Goal: Information Seeking & Learning: Check status

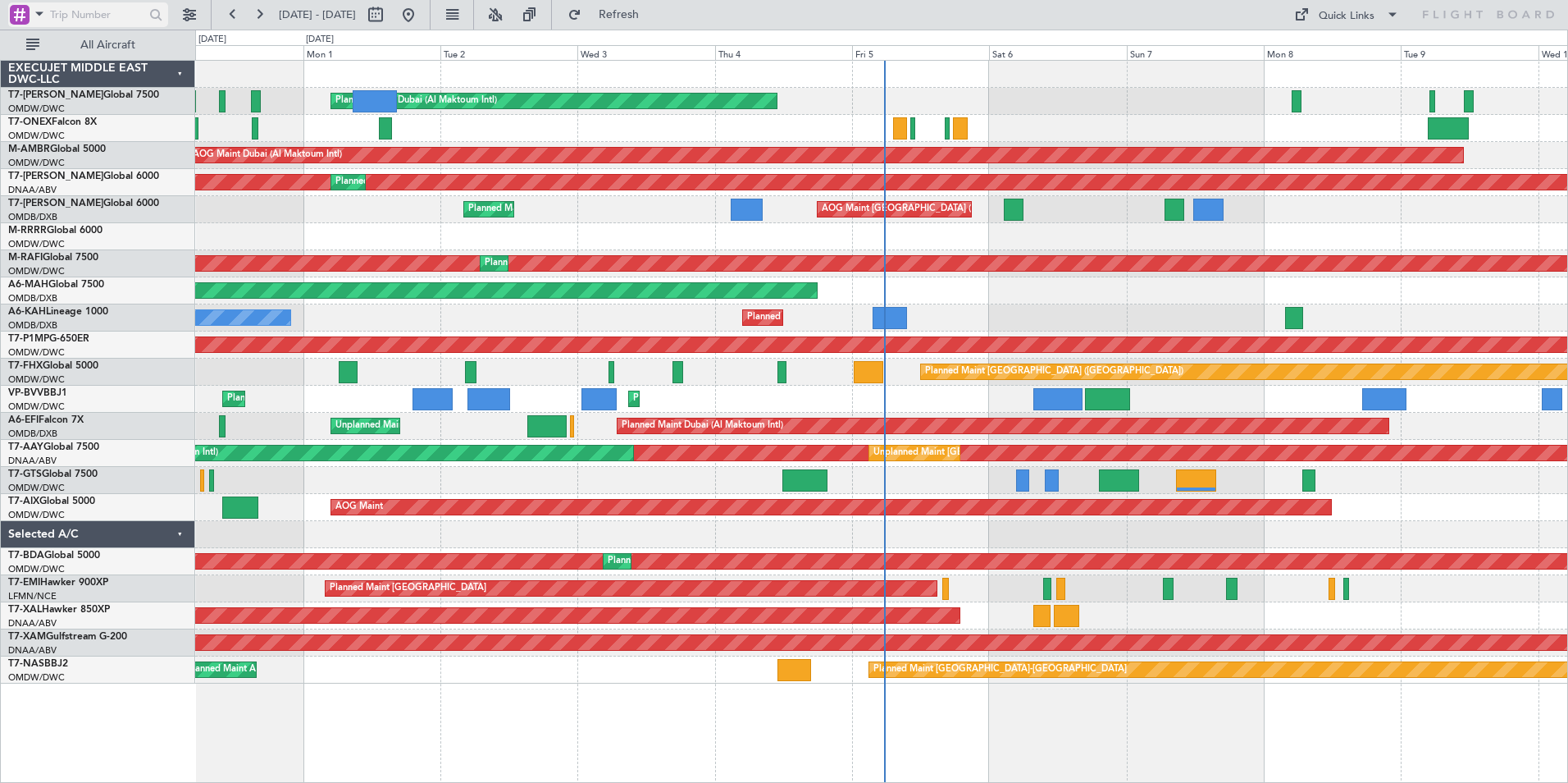
click at [38, 12] on span at bounding box center [40, 13] width 19 height 20
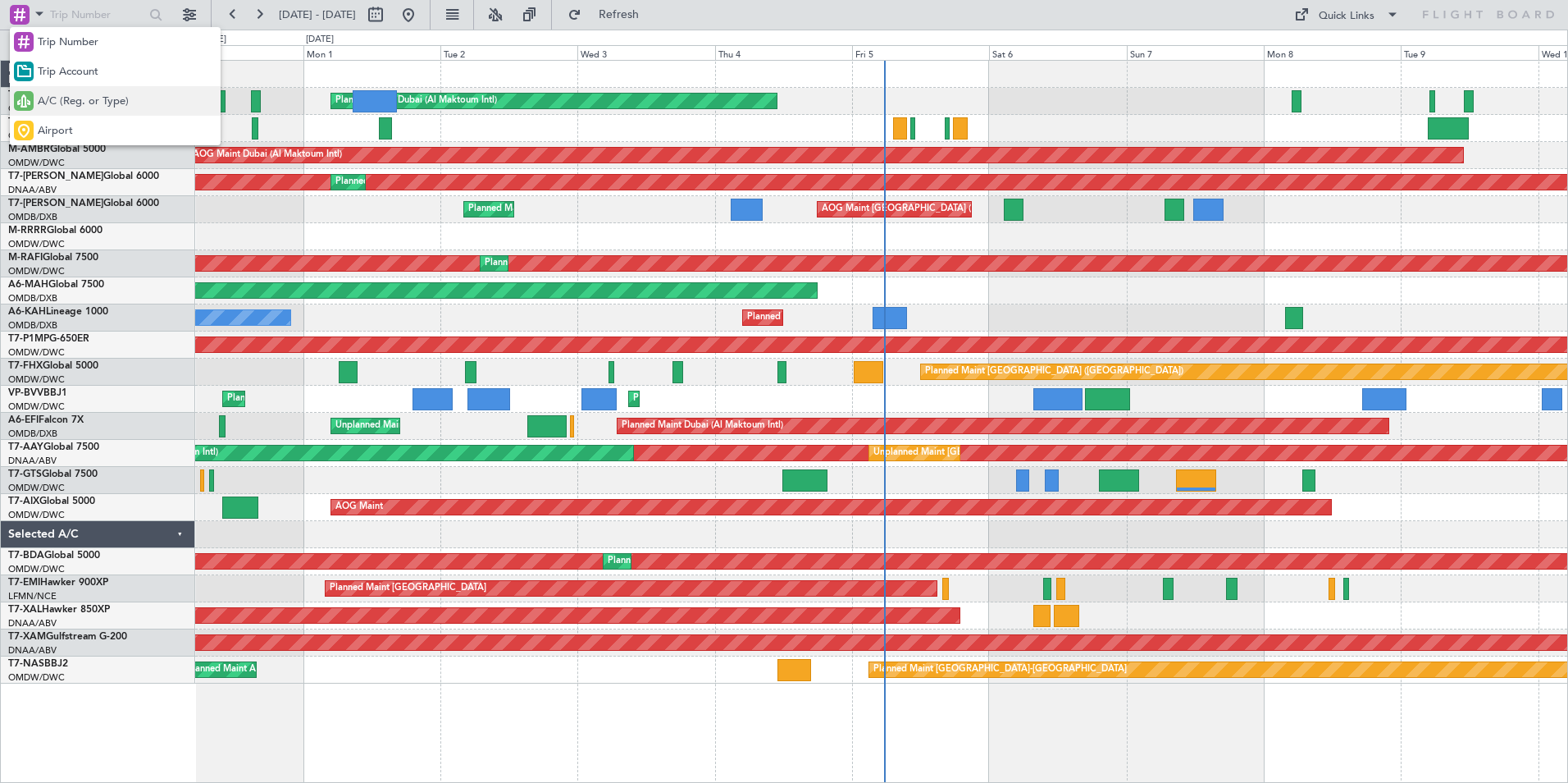
click at [85, 107] on span "A/C (Reg. or Type)" at bounding box center [83, 101] width 91 height 16
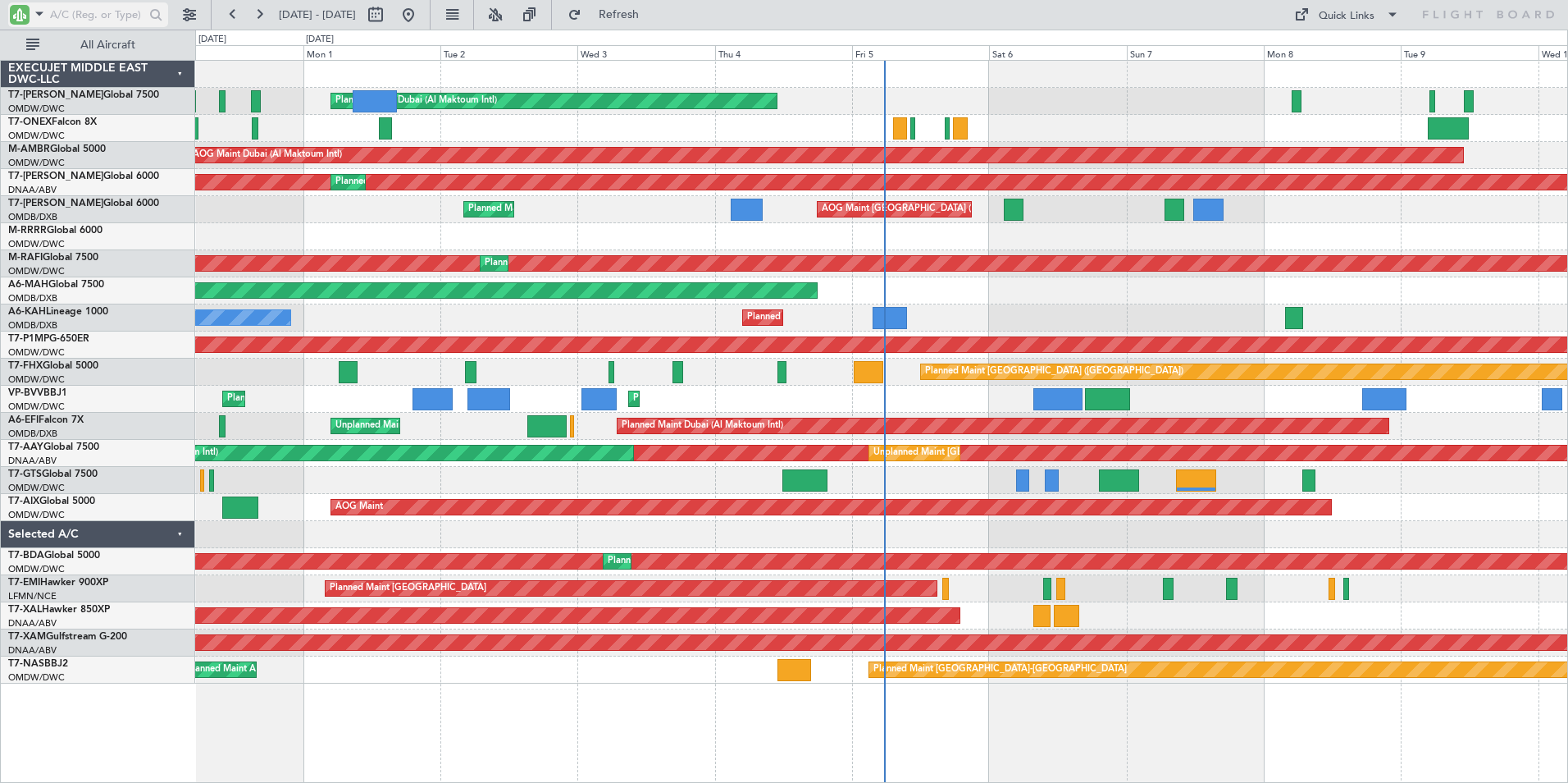
click at [79, 14] on input "text" at bounding box center [97, 15] width 94 height 25
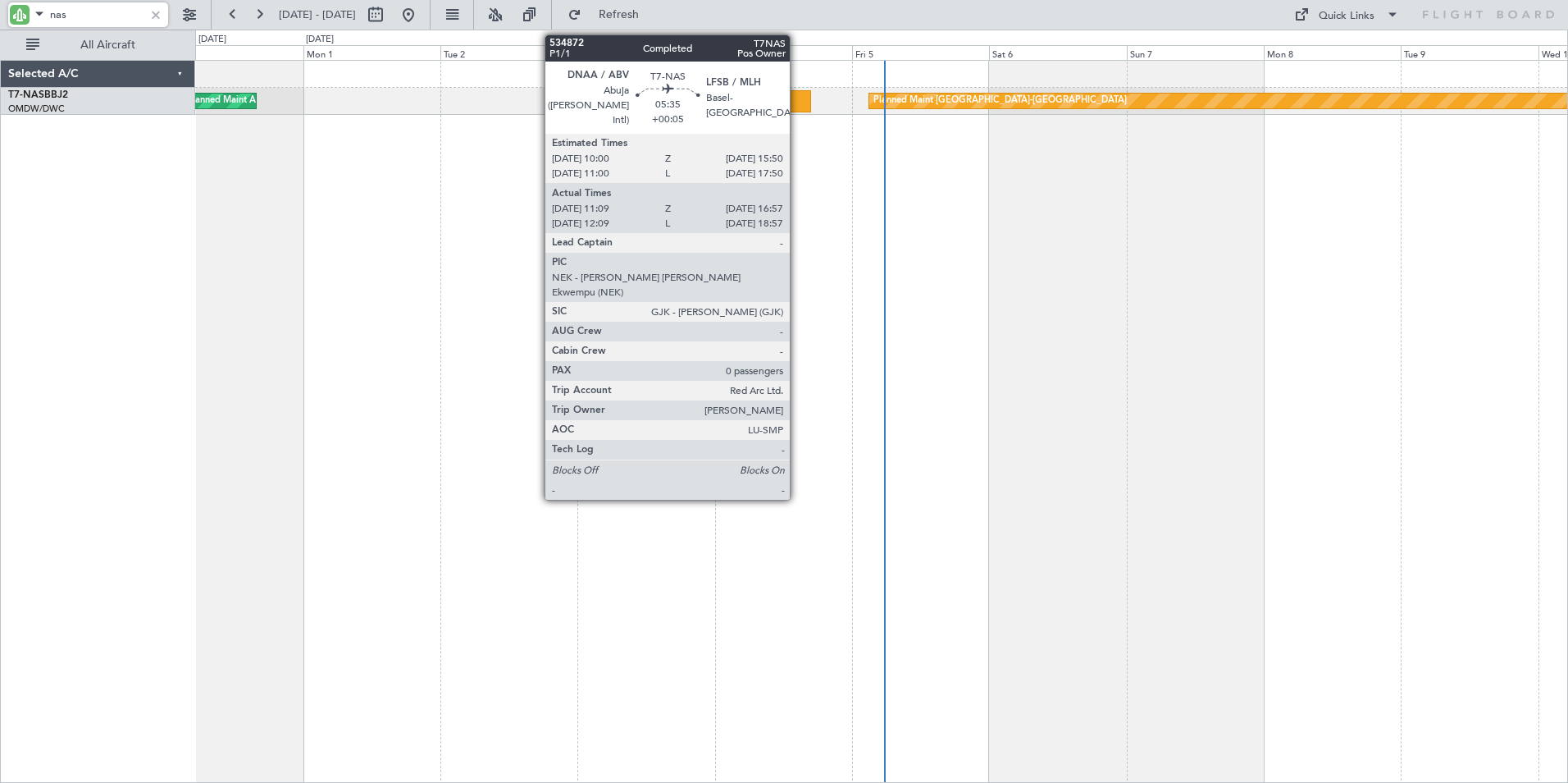
click at [797, 96] on div at bounding box center [794, 101] width 34 height 22
click at [795, 97] on div at bounding box center [794, 101] width 34 height 22
type input "nas"
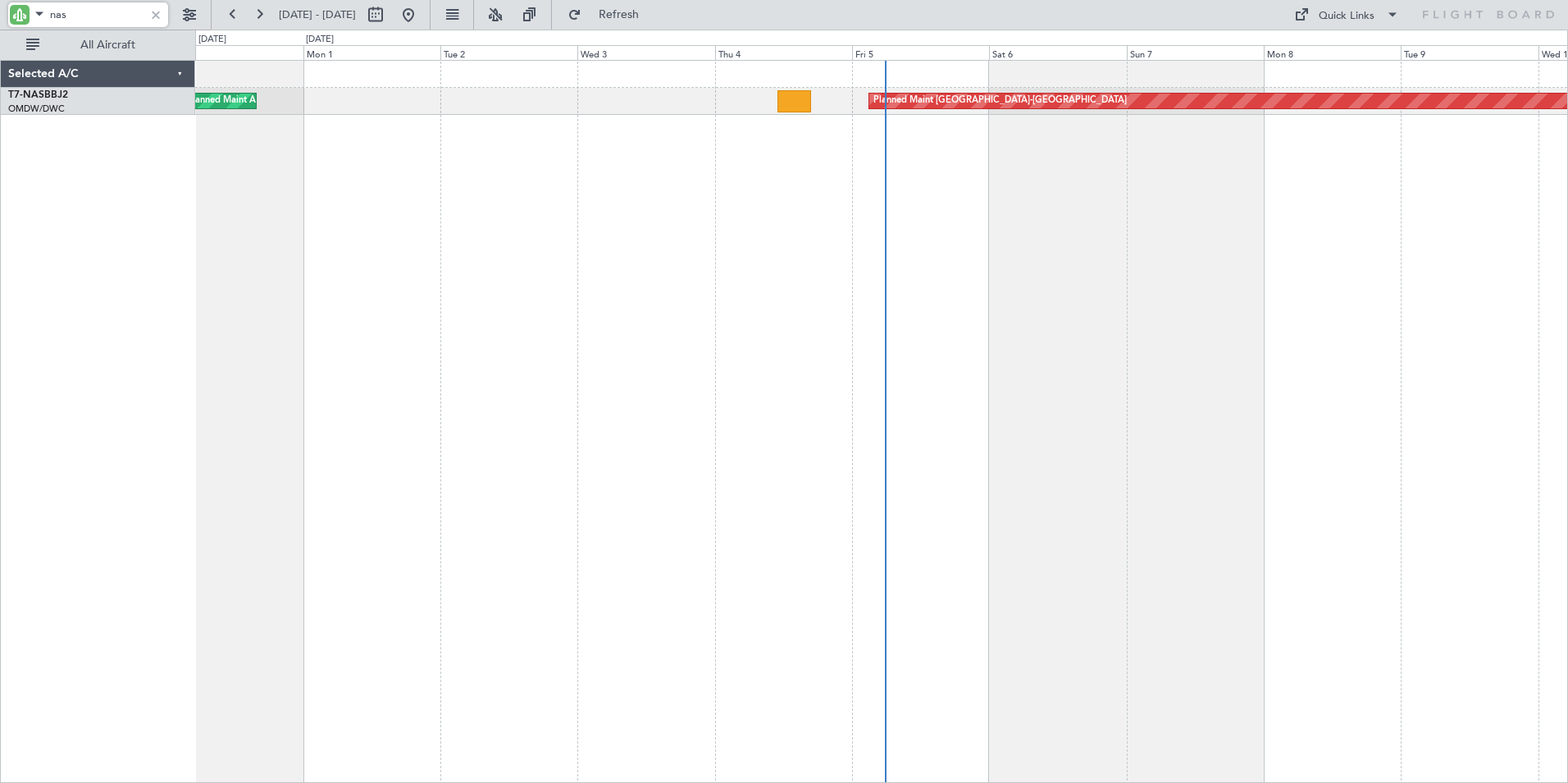
click at [154, 14] on div at bounding box center [155, 14] width 18 height 18
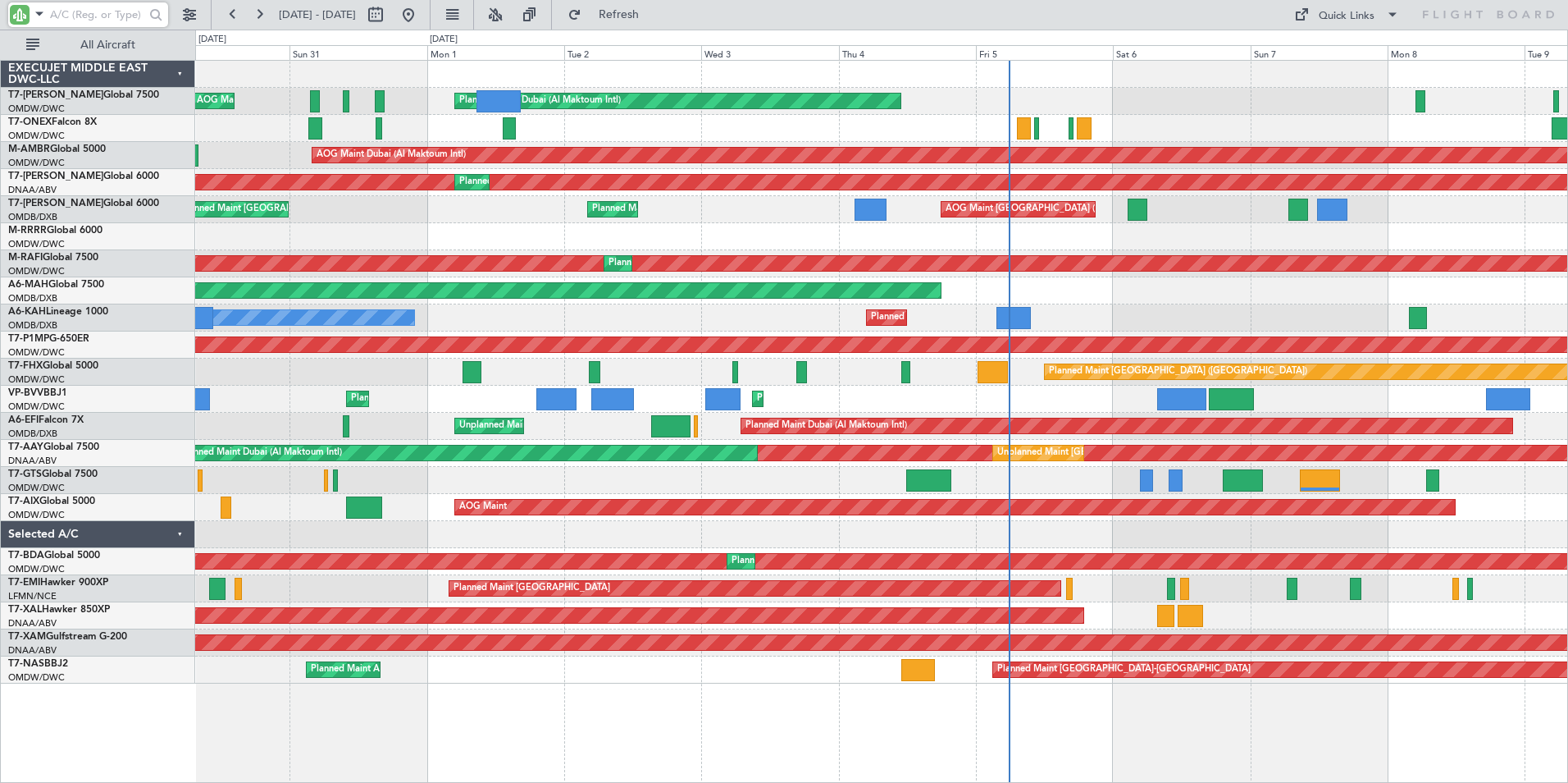
click at [494, 707] on div "Planned Maint Dubai (Al Maktoum Intl) AOG Maint [GEOGRAPHIC_DATA] (Al Maktoum I…" at bounding box center [882, 421] width 1373 height 723
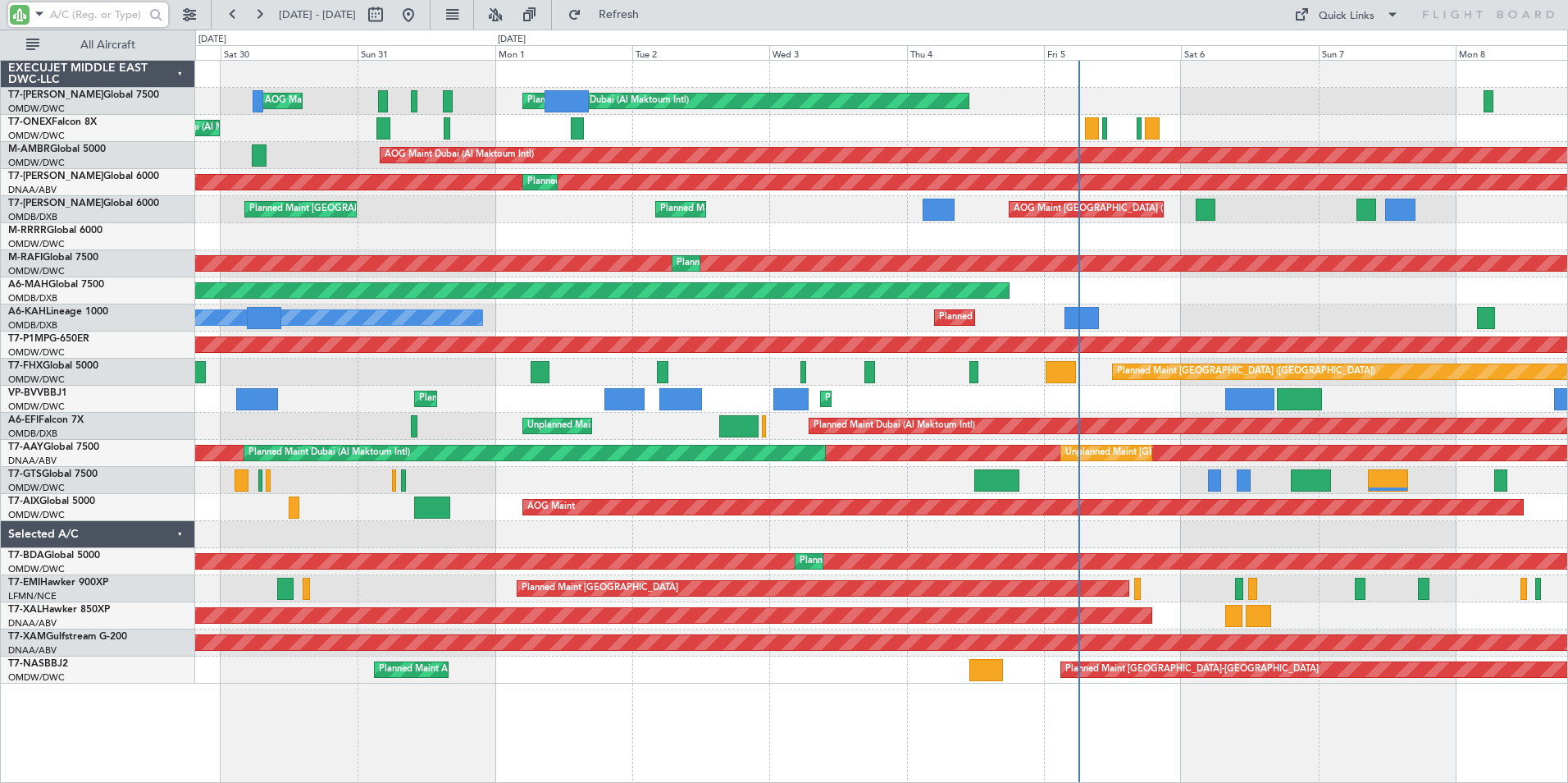
click at [578, 728] on div "Planned Maint Dubai (Al Maktoum Intl) AOG Maint [GEOGRAPHIC_DATA] (Al Maktoum I…" at bounding box center [882, 421] width 1373 height 723
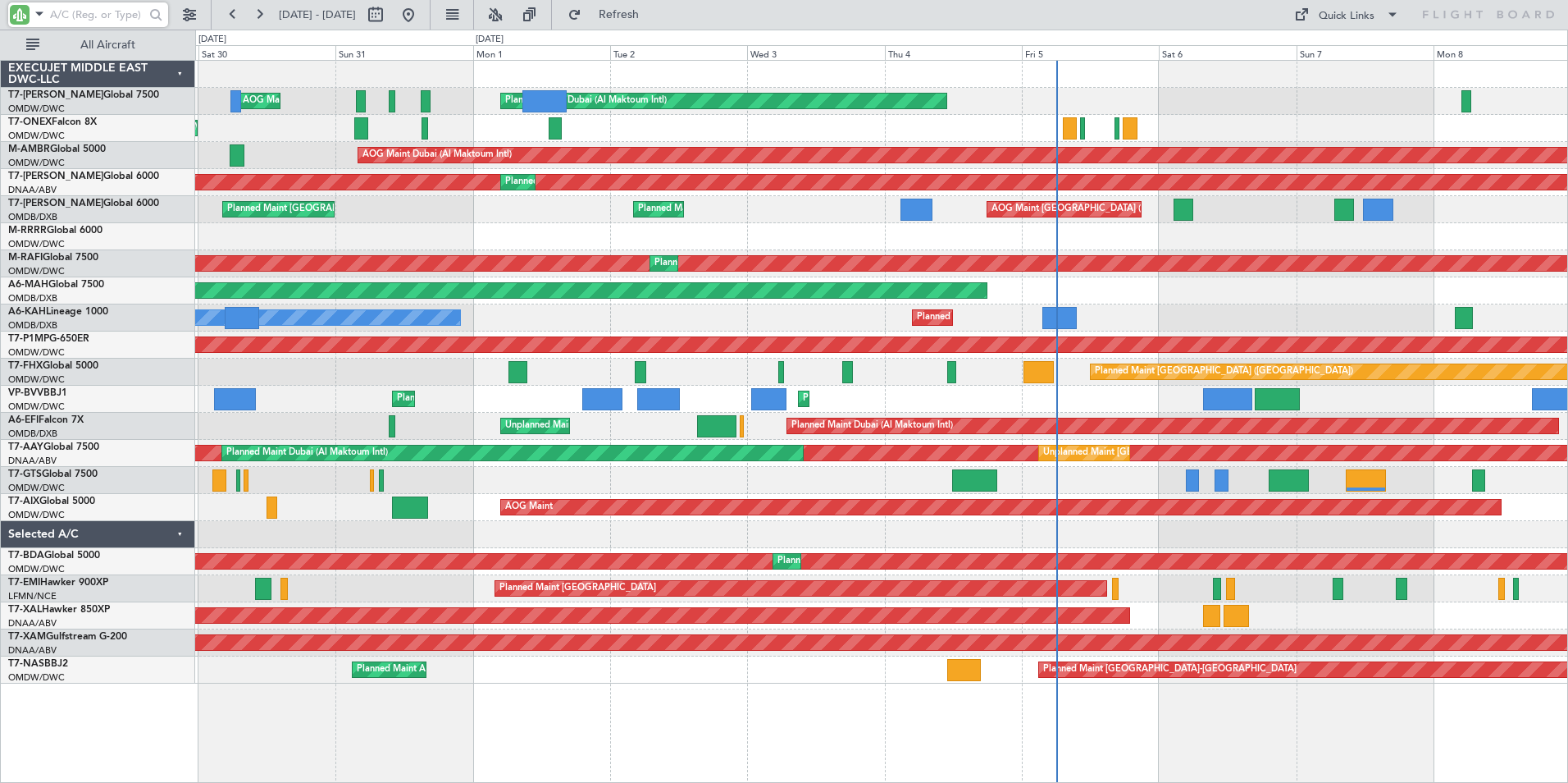
click at [577, 743] on div "Planned Maint Dubai (Al Maktoum Intl) AOG Maint [GEOGRAPHIC_DATA] (Al Maktoum I…" at bounding box center [882, 421] width 1373 height 723
